Goal: Task Accomplishment & Management: Manage account settings

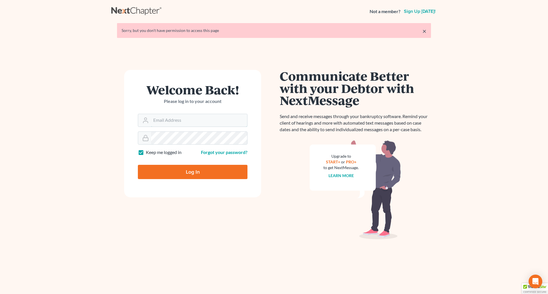
type input "[PERSON_NAME][EMAIL_ADDRESS][DOMAIN_NAME]"
click at [201, 173] on input "Log In" at bounding box center [193, 172] width 110 height 14
type input "Thinking..."
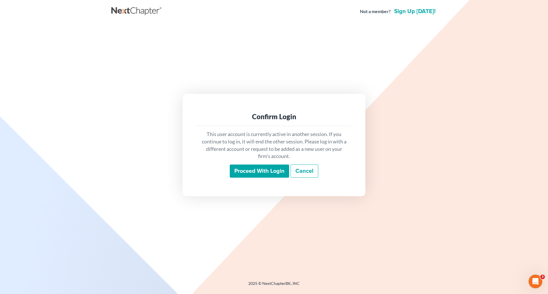
click at [245, 170] on input "Proceed with login" at bounding box center [259, 171] width 59 height 13
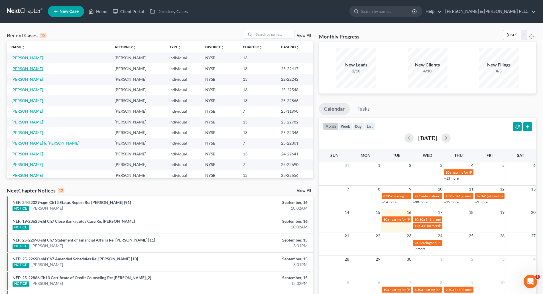
click at [31, 68] on link "[PERSON_NAME]" at bounding box center [27, 68] width 32 height 5
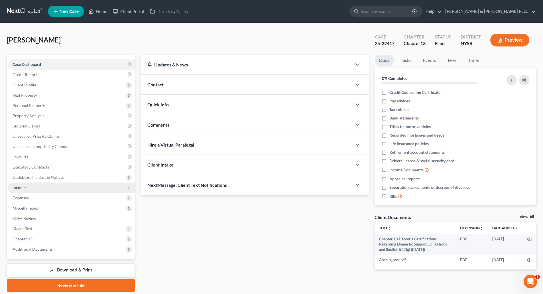
click at [21, 187] on span "Income" at bounding box center [19, 187] width 13 height 5
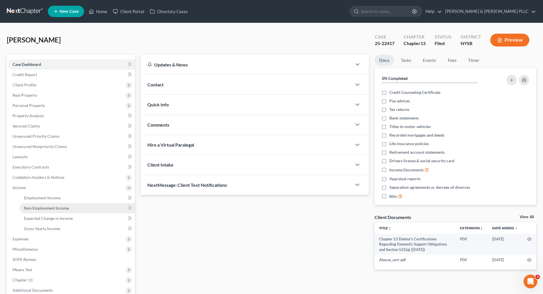
click at [49, 207] on span "Non Employment Income" at bounding box center [46, 208] width 45 height 5
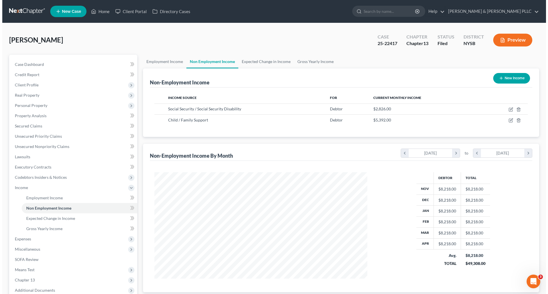
scroll to position [106, 224]
click at [505, 77] on button "New Income" at bounding box center [509, 78] width 37 height 11
select select "0"
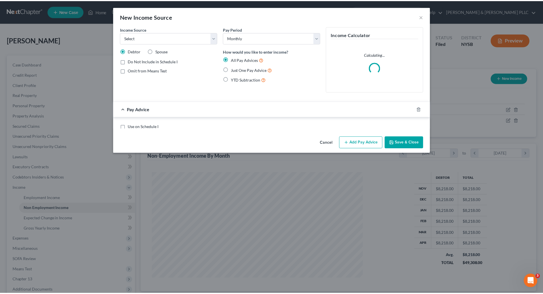
scroll to position [107, 226]
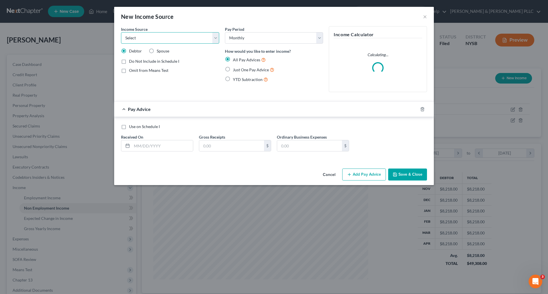
click at [216, 39] on select "Select Unemployment Disability (from employer) Pension Retirement Social Securi…" at bounding box center [170, 37] width 98 height 11
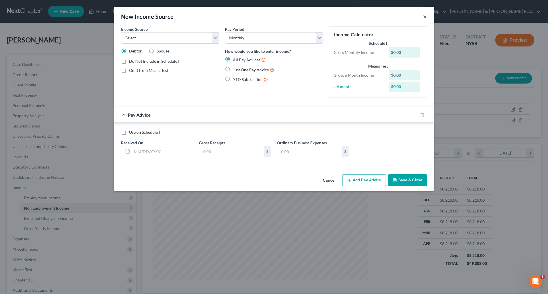
click at [423, 14] on button "×" at bounding box center [425, 16] width 4 height 7
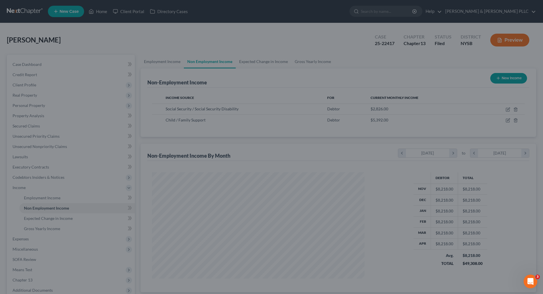
scroll to position [285192, 285075]
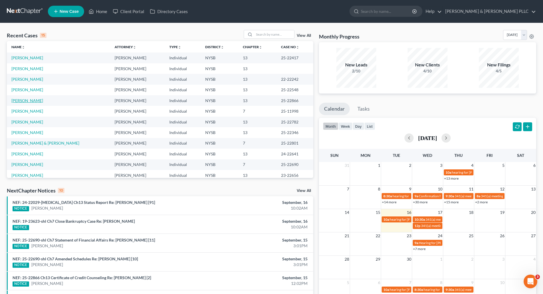
click at [31, 99] on link "[PERSON_NAME]" at bounding box center [27, 100] width 32 height 5
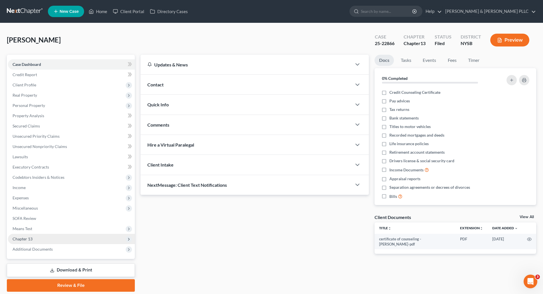
scroll to position [19, 0]
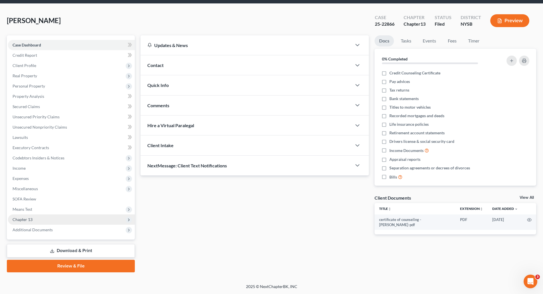
click at [25, 218] on span "Chapter 13" at bounding box center [23, 219] width 20 height 5
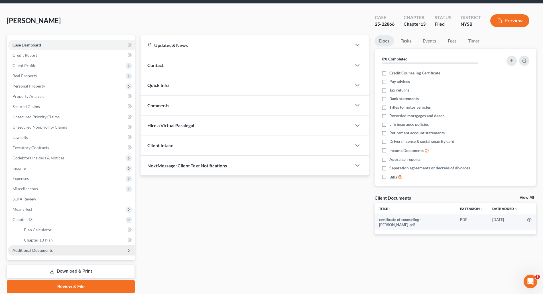
click at [39, 247] on span "Additional Documents" at bounding box center [71, 250] width 127 height 10
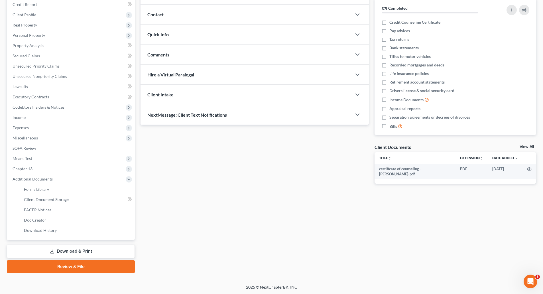
scroll to position [71, 0]
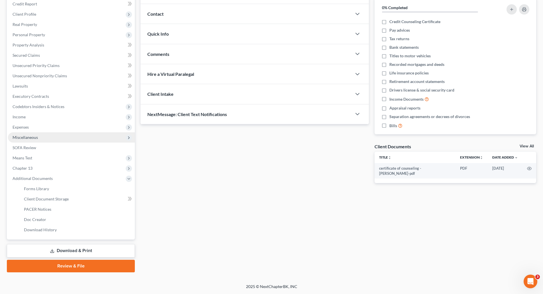
click at [26, 136] on span "Miscellaneous" at bounding box center [25, 137] width 25 height 5
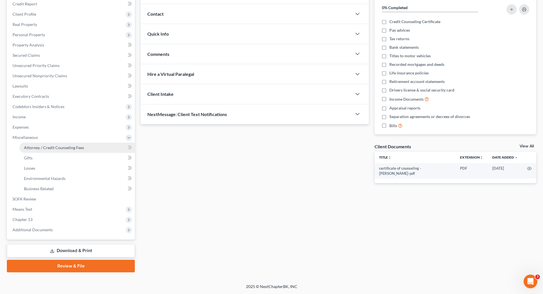
click at [63, 146] on span "Attorney / Credit Counseling Fees" at bounding box center [54, 147] width 60 height 5
select select "1"
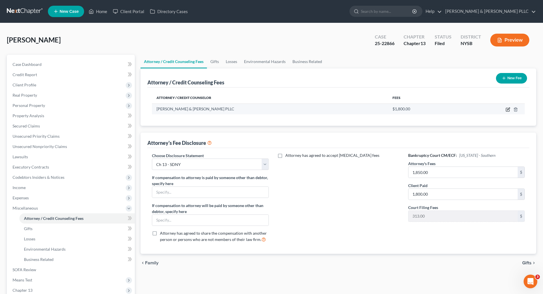
click at [507, 109] on icon "button" at bounding box center [508, 109] width 5 height 5
select select "35"
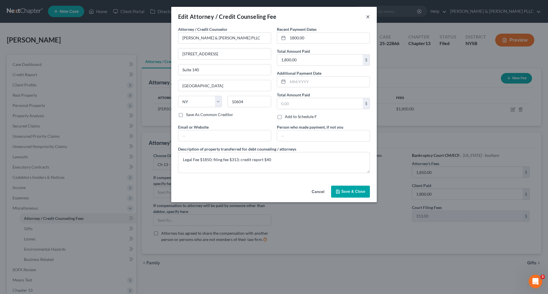
click at [367, 17] on button "×" at bounding box center [368, 16] width 4 height 7
